Goal: Task Accomplishment & Management: Use online tool/utility

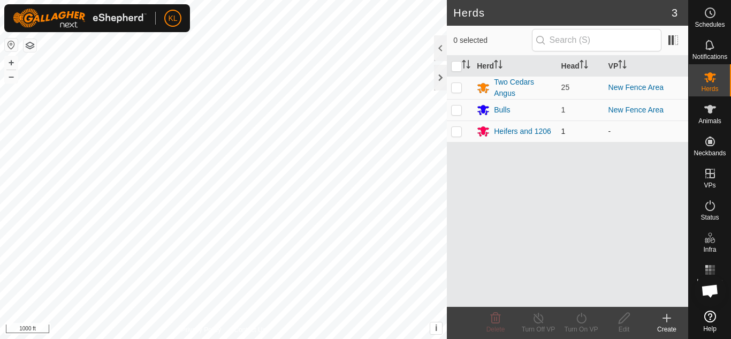
click at [455, 131] on p-checkbox at bounding box center [456, 131] width 11 height 9
checkbox input "true"
click at [582, 317] on icon at bounding box center [581, 317] width 13 height 13
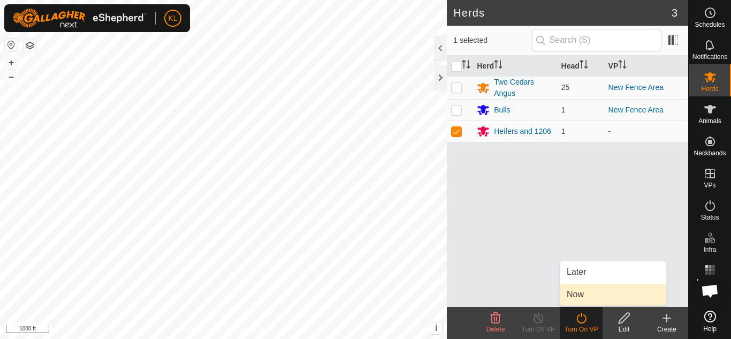
click at [577, 292] on link "Now" at bounding box center [613, 294] width 106 height 21
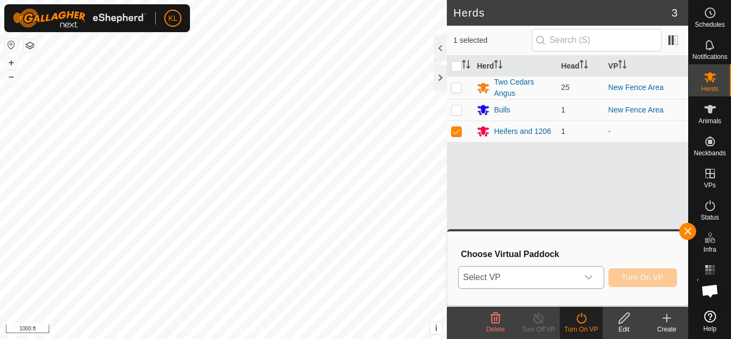
click at [589, 276] on icon "dropdown trigger" at bounding box center [588, 277] width 9 height 9
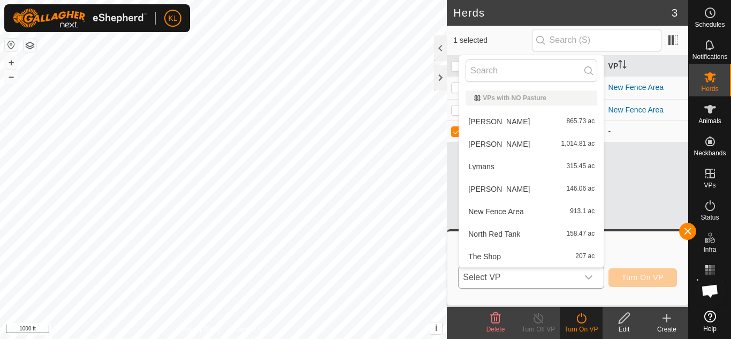
click at [503, 258] on li "The Shop 207 ac" at bounding box center [531, 256] width 144 height 21
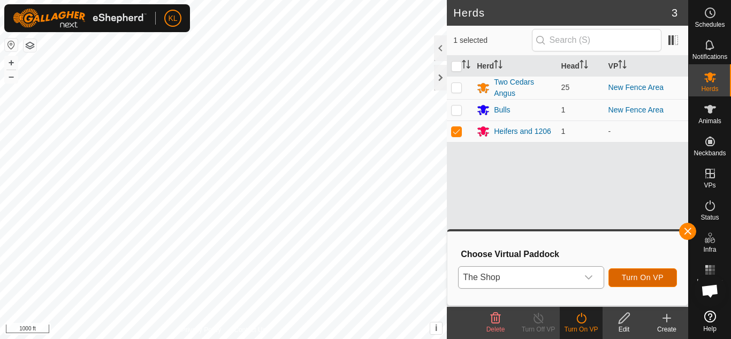
click at [632, 278] on span "Turn On VP" at bounding box center [643, 277] width 42 height 9
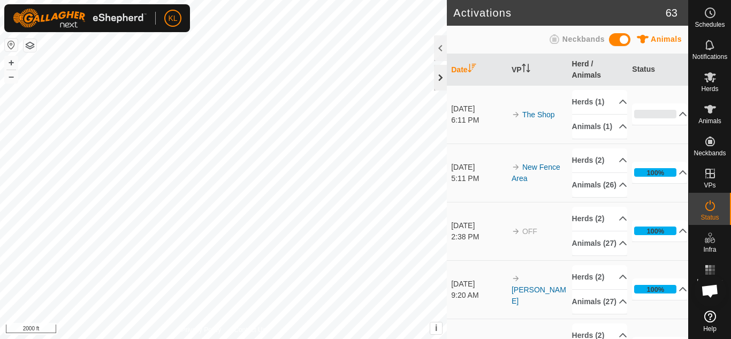
click at [442, 79] on div at bounding box center [440, 78] width 13 height 26
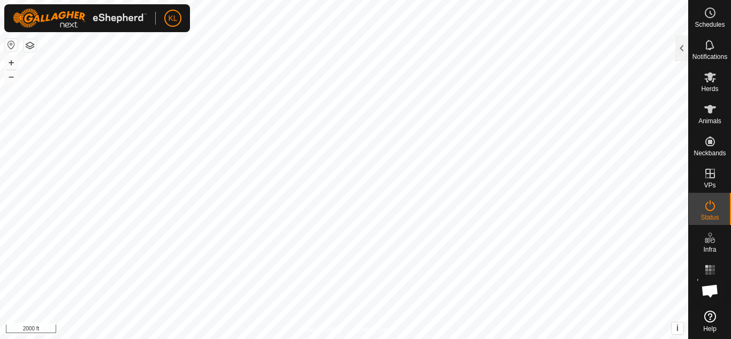
click at [385, 0] on html "KL Schedules Notifications Herds Animals Neckbands VPs Status Infra Heatmap Hel…" at bounding box center [365, 169] width 731 height 339
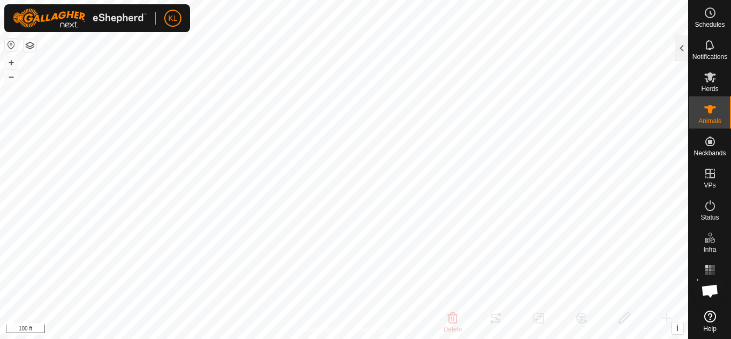
checkbox input "false"
click at [685, 44] on div at bounding box center [681, 48] width 13 height 26
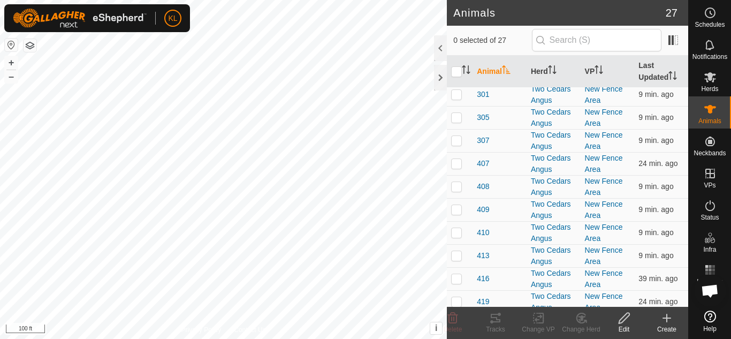
scroll to position [403, 0]
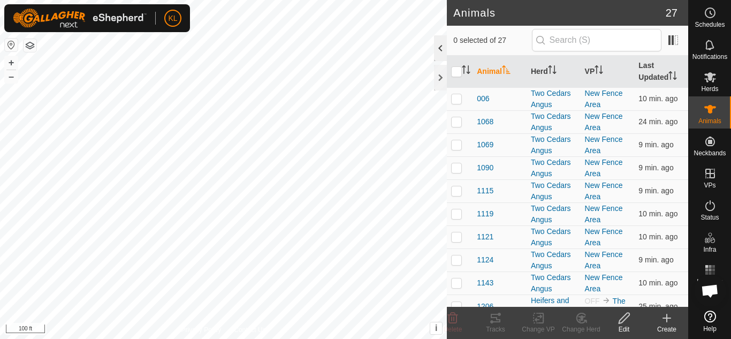
click at [441, 58] on div at bounding box center [440, 48] width 13 height 26
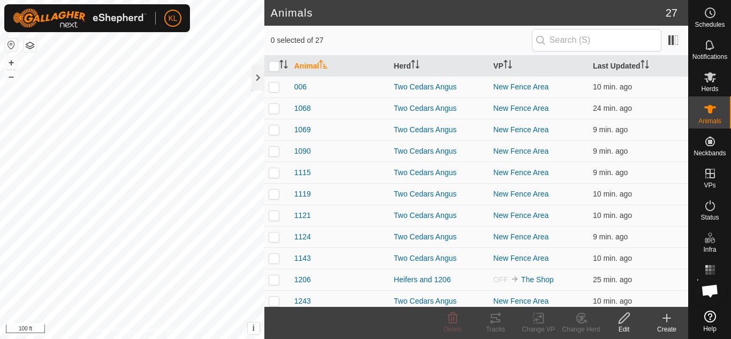
click at [441, 58] on tr "Animal Herd VP Last Updated" at bounding box center [476, 66] width 424 height 21
click at [258, 79] on div at bounding box center [257, 78] width 13 height 26
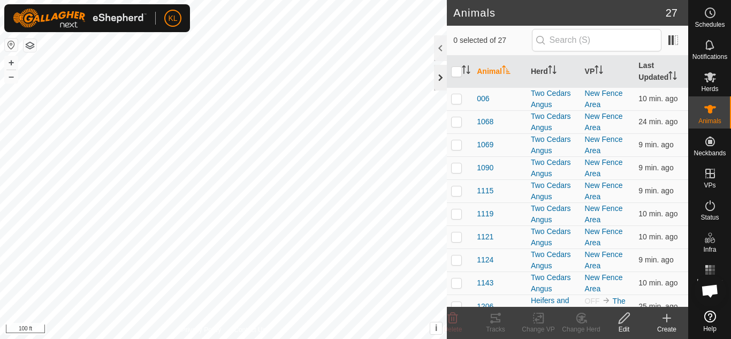
click at [438, 83] on div at bounding box center [440, 78] width 13 height 26
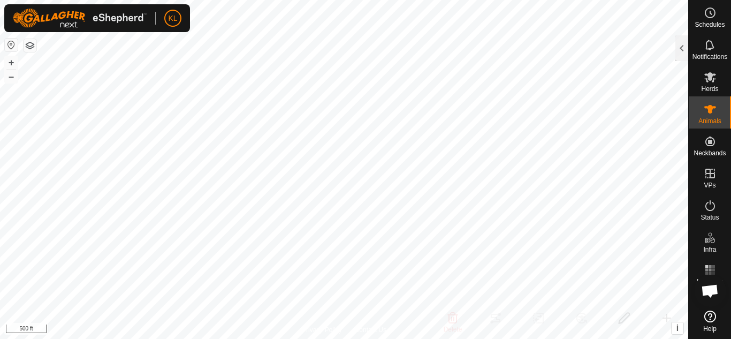
click at [528, 338] on html "KL Schedules Notifications Herds Animals Neckbands VPs Status Infra Heatmap Hel…" at bounding box center [365, 169] width 731 height 339
click at [516, 338] on html "KL Schedules Notifications Herds Animals Neckbands VPs Status Infra Heatmap Hel…" at bounding box center [365, 169] width 731 height 339
